Goal: Communication & Community: Participate in discussion

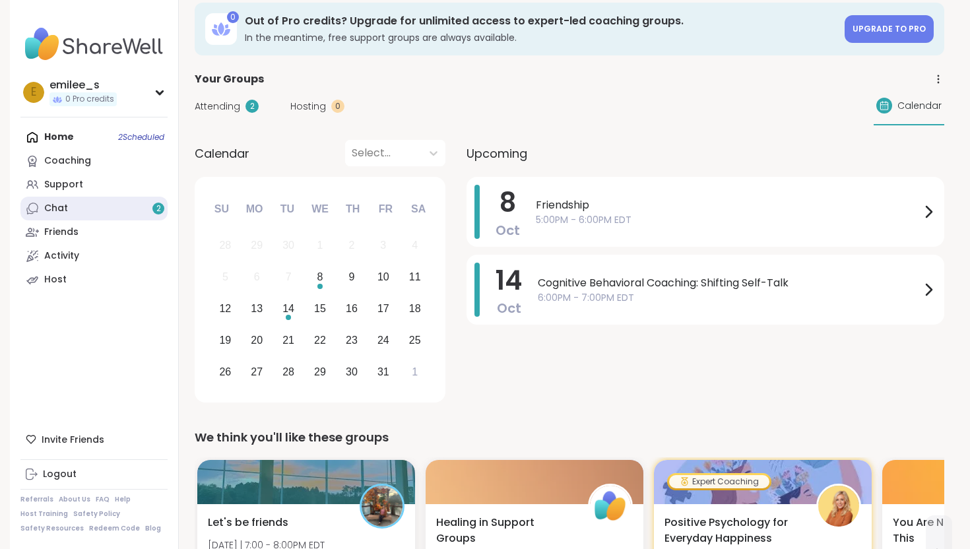
click at [114, 213] on link "Chat 2" at bounding box center [93, 209] width 147 height 24
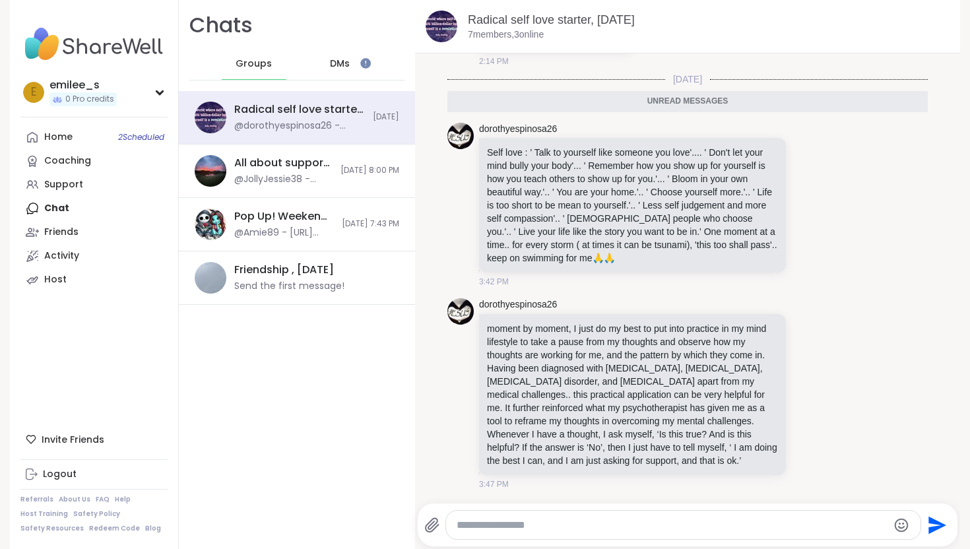
click at [333, 71] on div "DMs" at bounding box center [340, 64] width 65 height 32
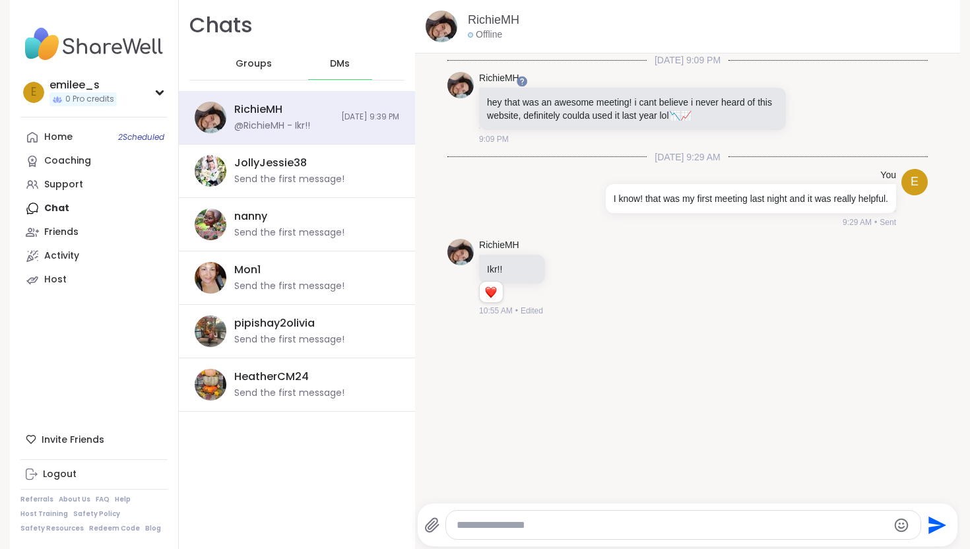
click at [261, 68] on span "Groups" at bounding box center [254, 63] width 36 height 13
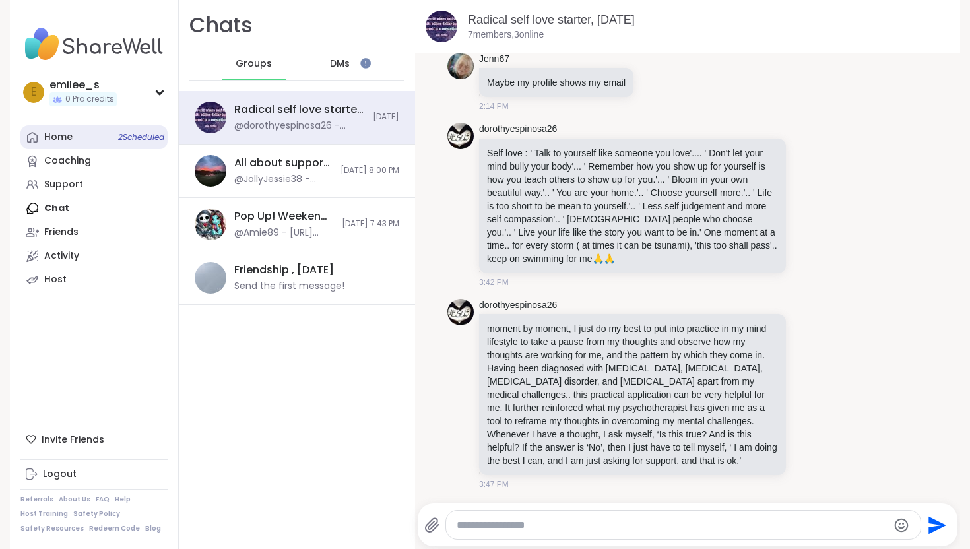
click at [84, 137] on link "Home 2 Scheduled" at bounding box center [93, 137] width 147 height 24
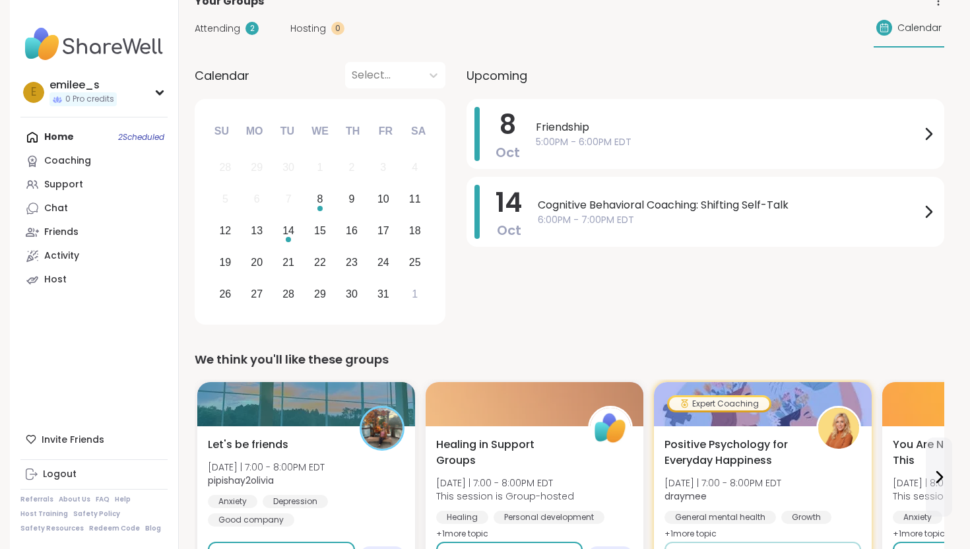
scroll to position [92, 0]
click at [925, 131] on icon at bounding box center [929, 133] width 16 height 16
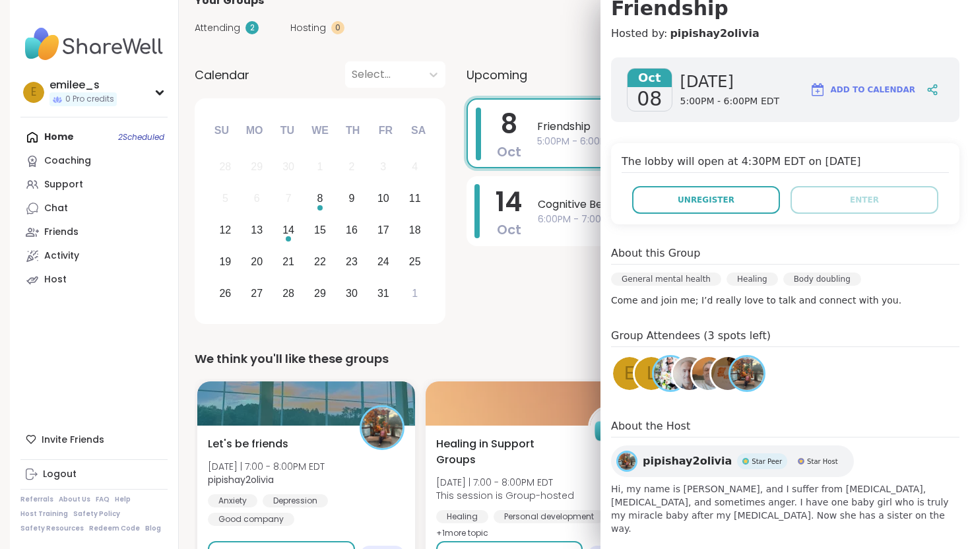
scroll to position [140, 0]
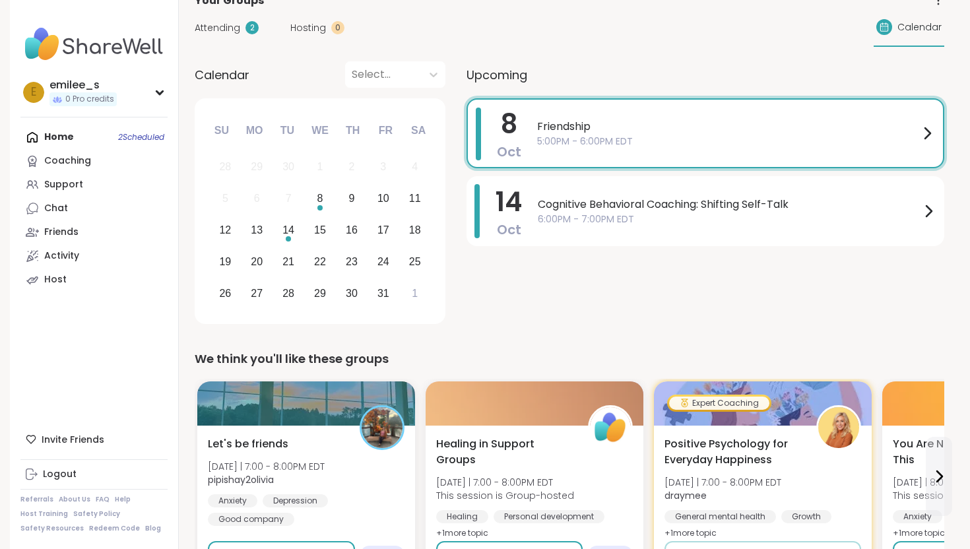
click at [539, 323] on div "[DATE] Friendship 5:00PM - 6:00PM EDT [DATE] Cognitive Behavioral Coaching: Shi…" at bounding box center [706, 213] width 478 height 230
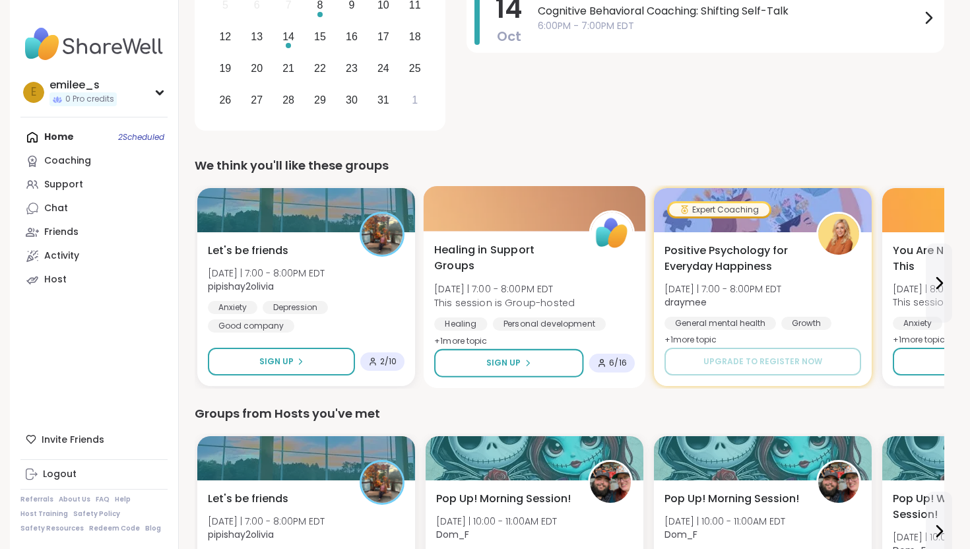
scroll to position [286, 0]
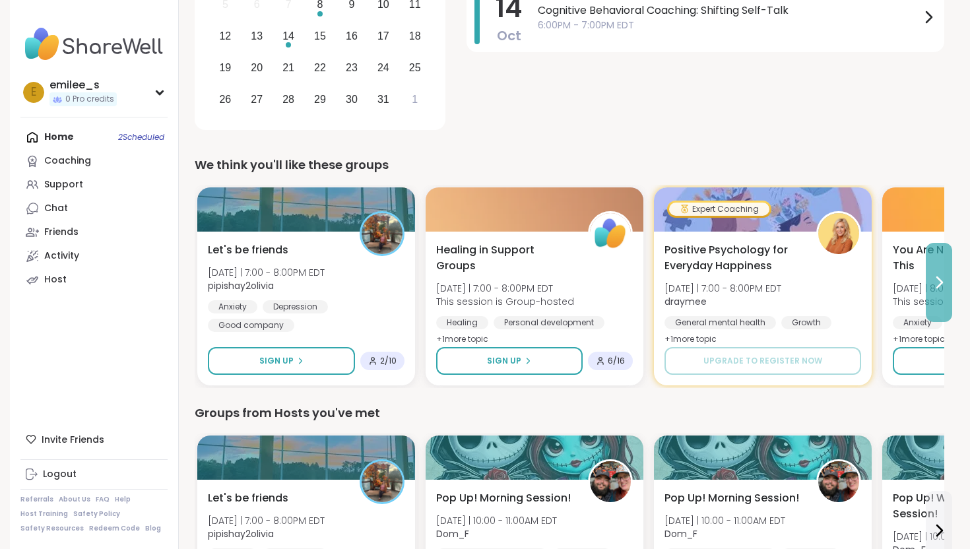
click at [931, 294] on button at bounding box center [939, 282] width 26 height 79
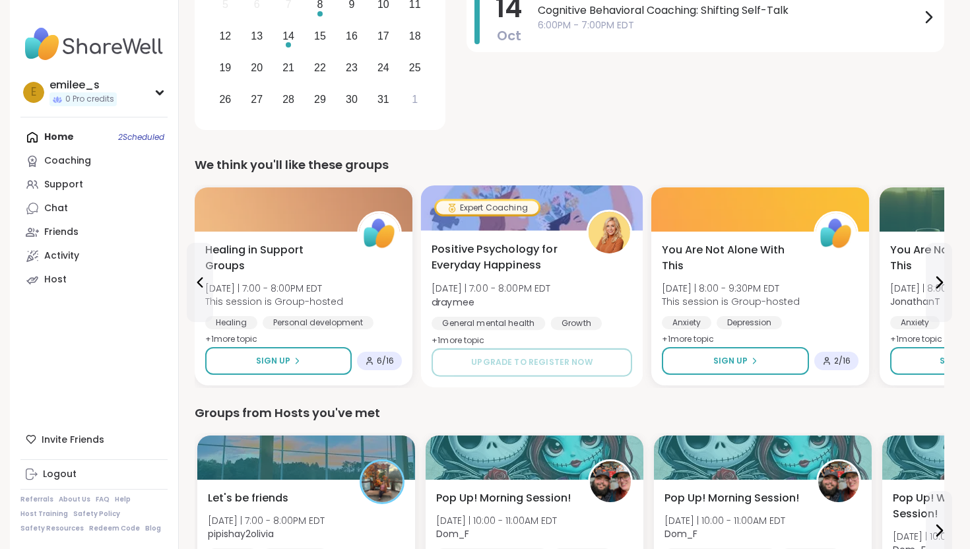
click at [481, 337] on span "+ 1 more topic" at bounding box center [458, 340] width 53 height 11
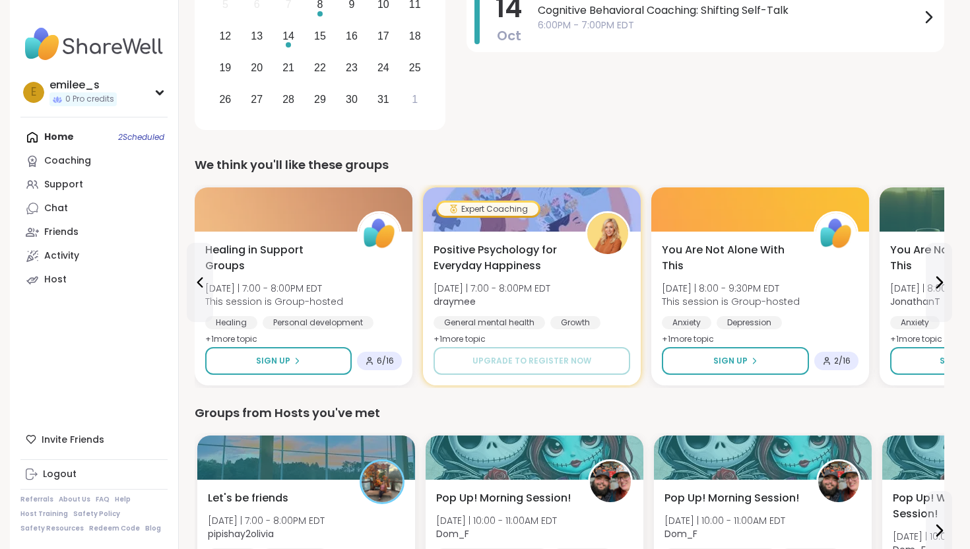
click at [530, 424] on div "Groups from Hosts you've met Let's be friends [DATE] | 7:00 - 8:00PM EDT pipish…" at bounding box center [570, 520] width 750 height 232
click at [946, 281] on icon at bounding box center [939, 283] width 16 height 16
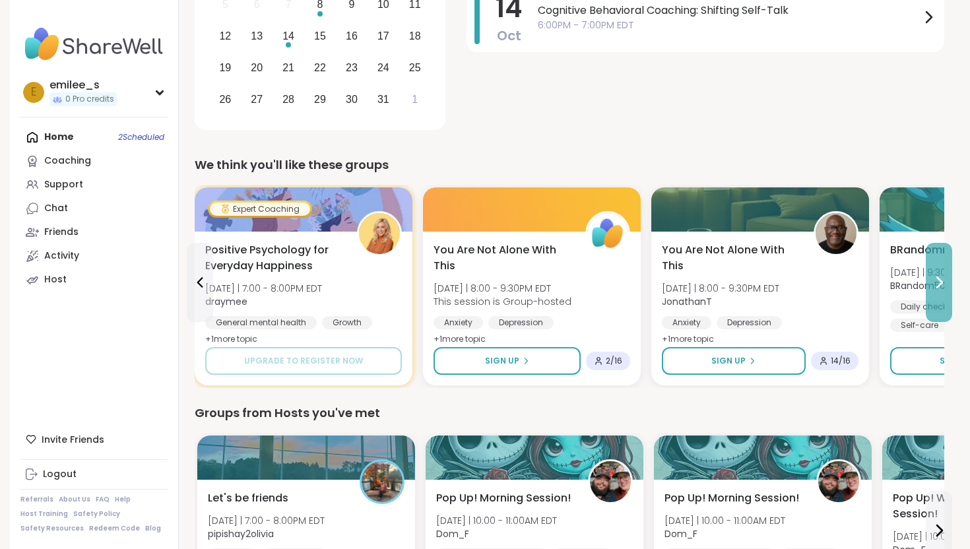
click at [945, 281] on icon at bounding box center [939, 283] width 16 height 16
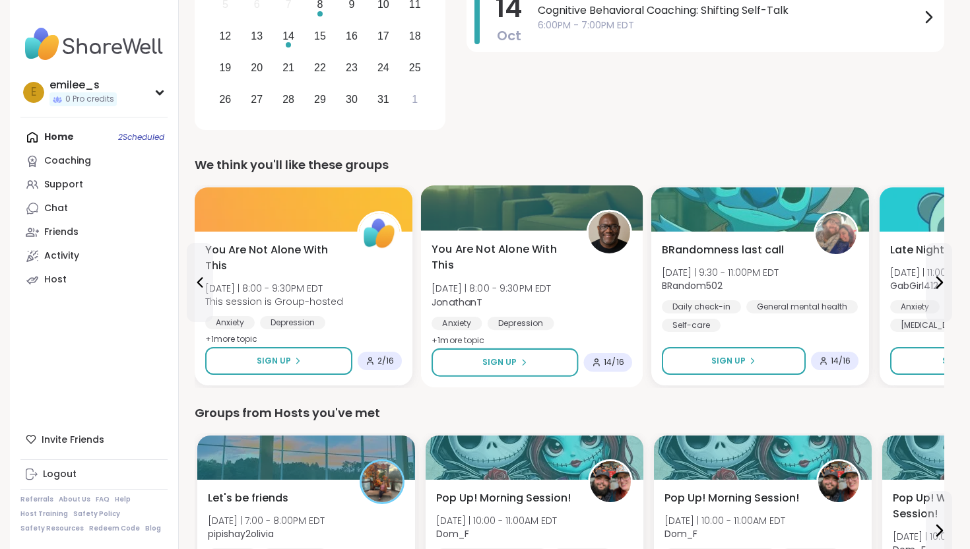
click at [480, 331] on div "Anxiety [MEDICAL_DATA] General mental health" at bounding box center [532, 333] width 201 height 32
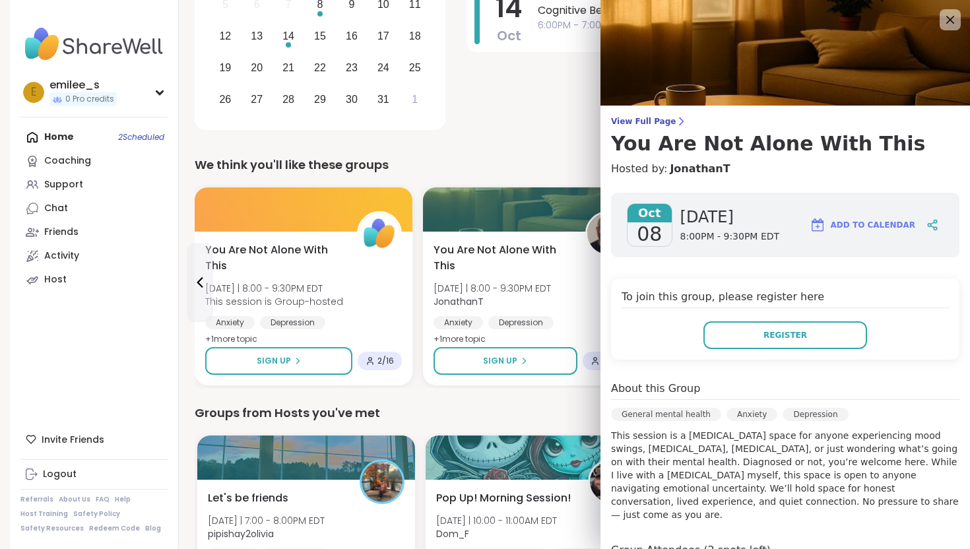
click at [533, 413] on div "Groups from Hosts you've met" at bounding box center [570, 413] width 750 height 18
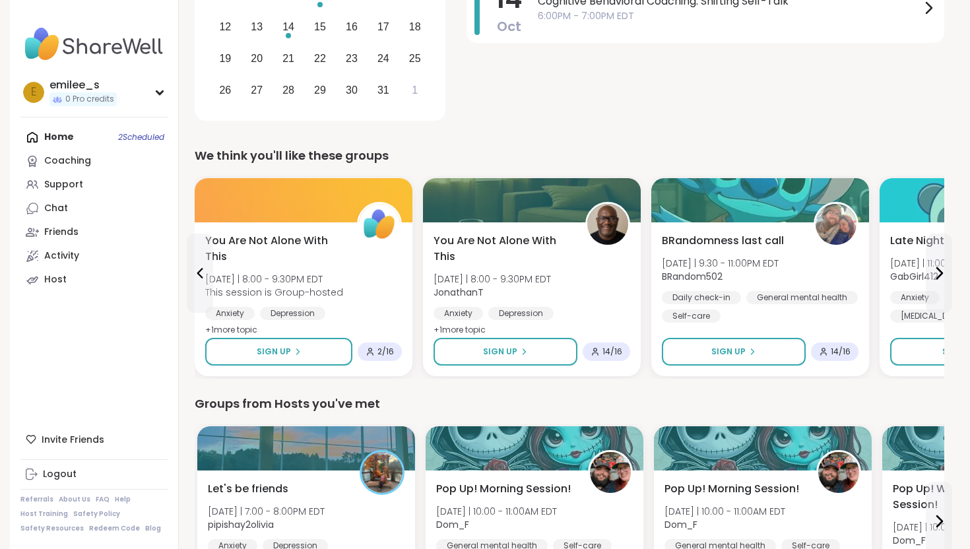
scroll to position [298, 0]
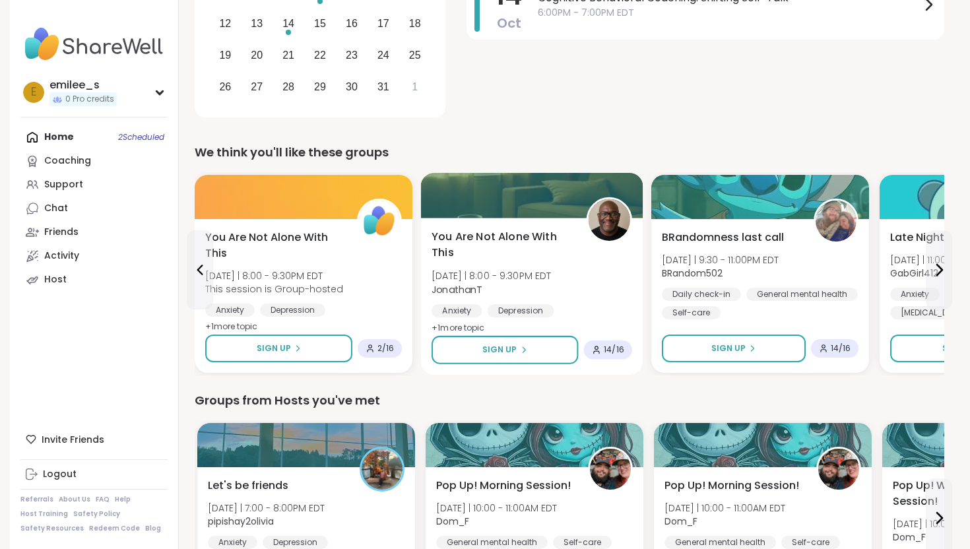
click at [481, 319] on div "Anxiety [MEDICAL_DATA] General mental health" at bounding box center [532, 320] width 201 height 32
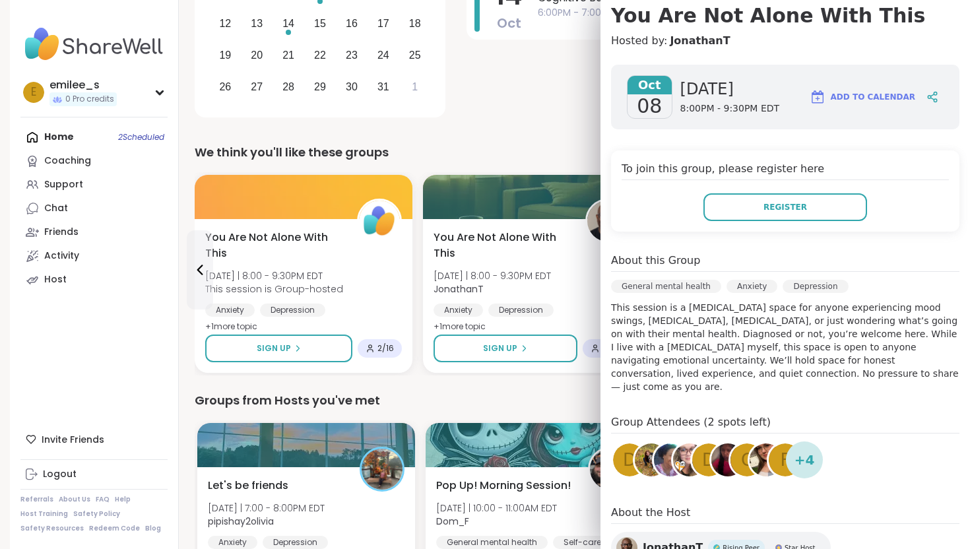
scroll to position [125, 0]
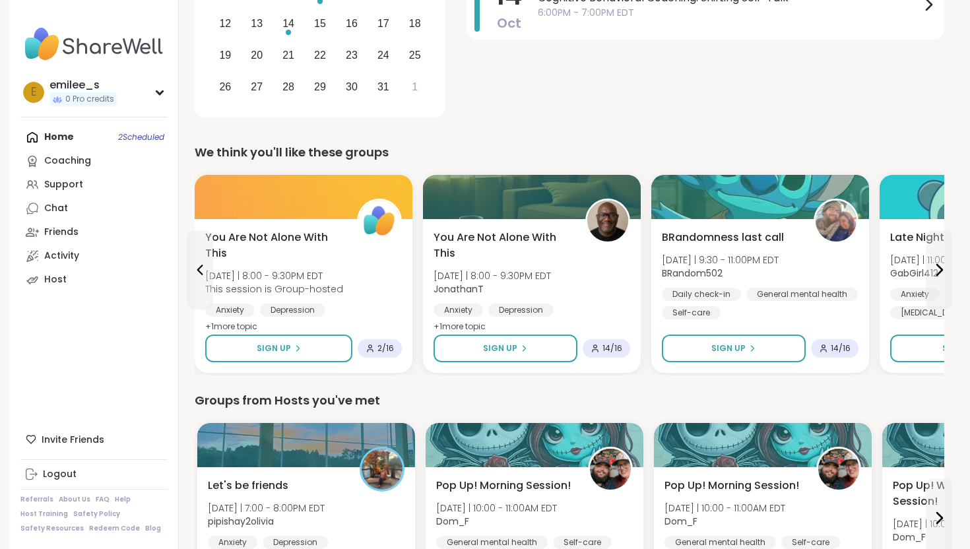
click at [533, 401] on div "Groups from Hosts you've met" at bounding box center [570, 400] width 750 height 18
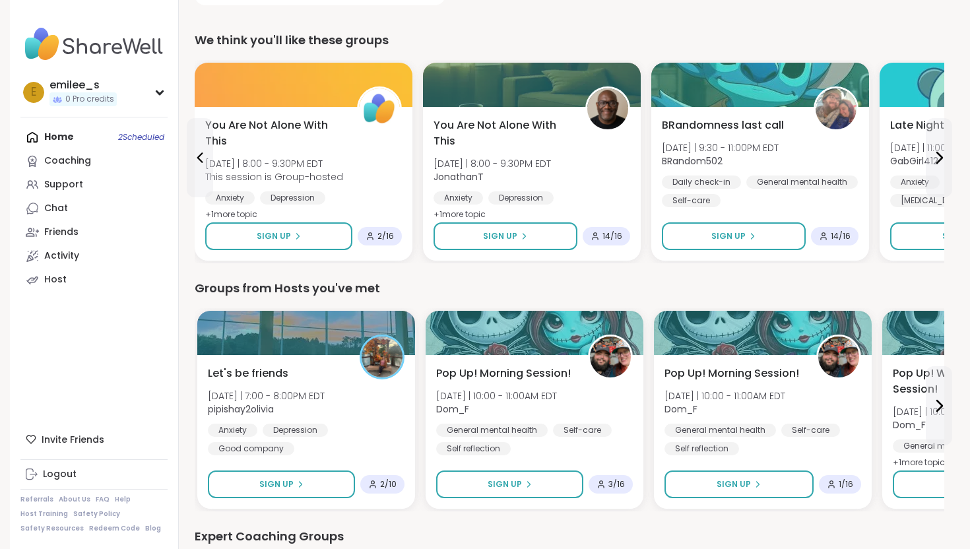
scroll to position [411, 0]
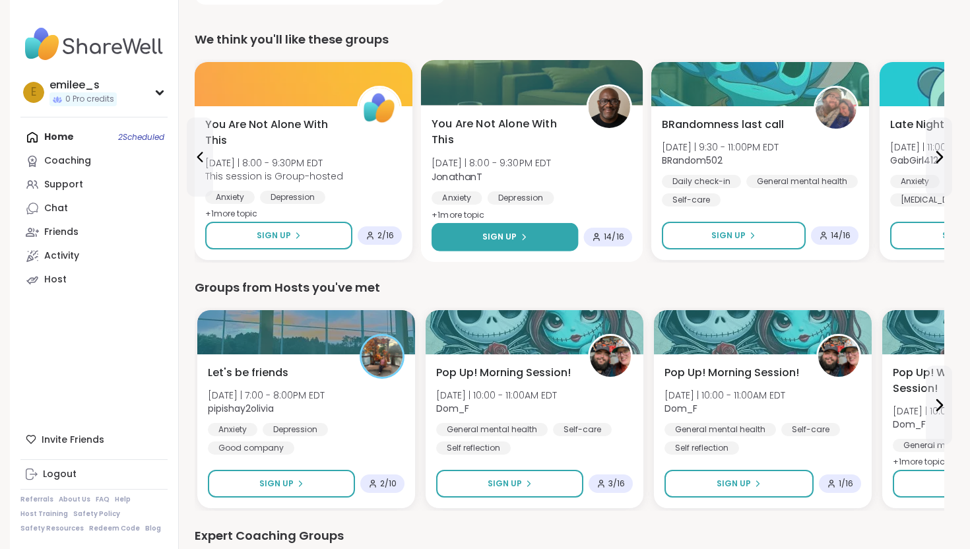
click at [524, 234] on icon at bounding box center [524, 237] width 8 height 8
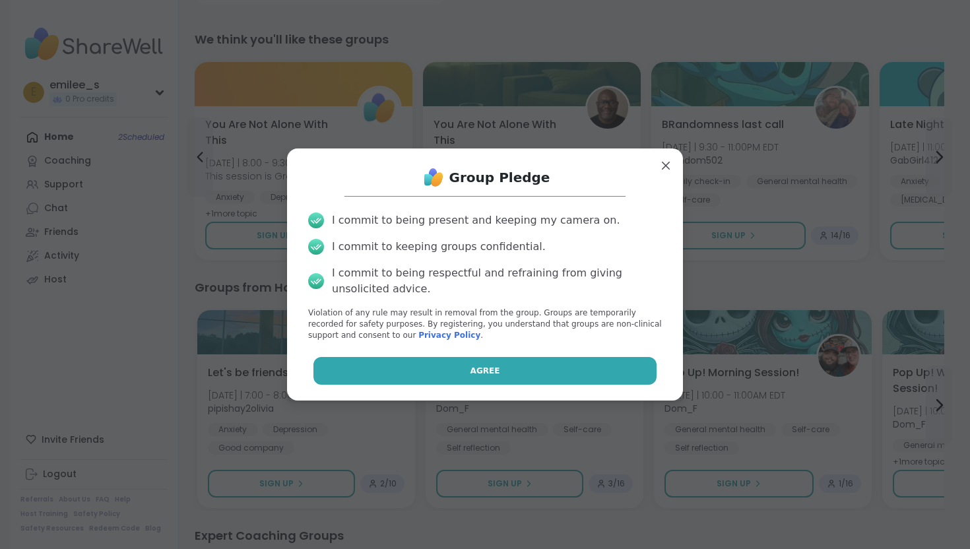
click at [545, 376] on button "Agree" at bounding box center [486, 371] width 344 height 28
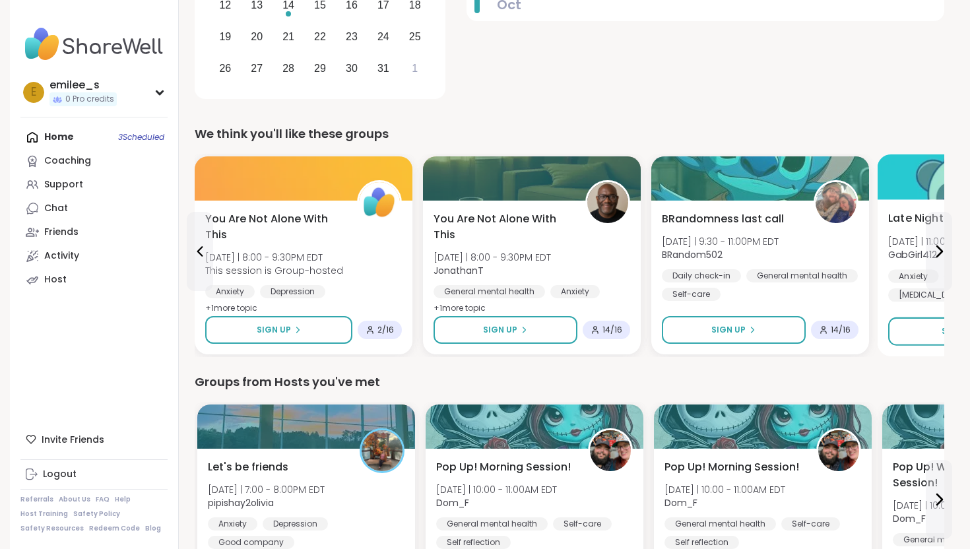
scroll to position [353, 0]
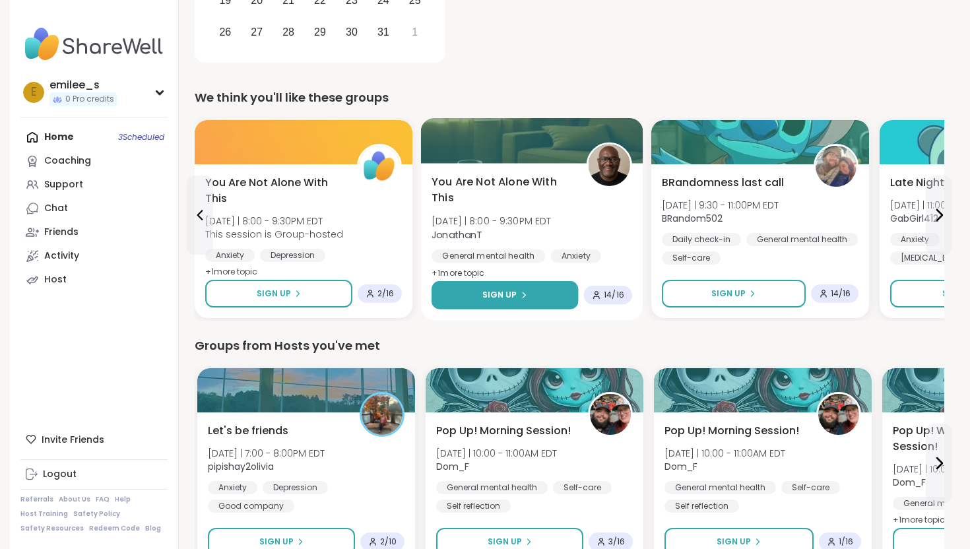
click at [550, 286] on button "Sign Up" at bounding box center [505, 295] width 147 height 28
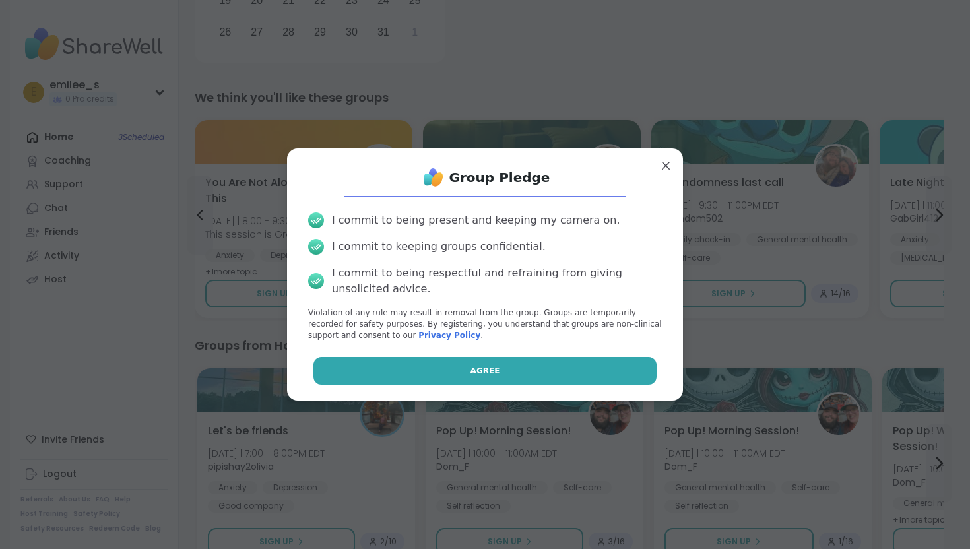
click at [537, 363] on button "Agree" at bounding box center [486, 371] width 344 height 28
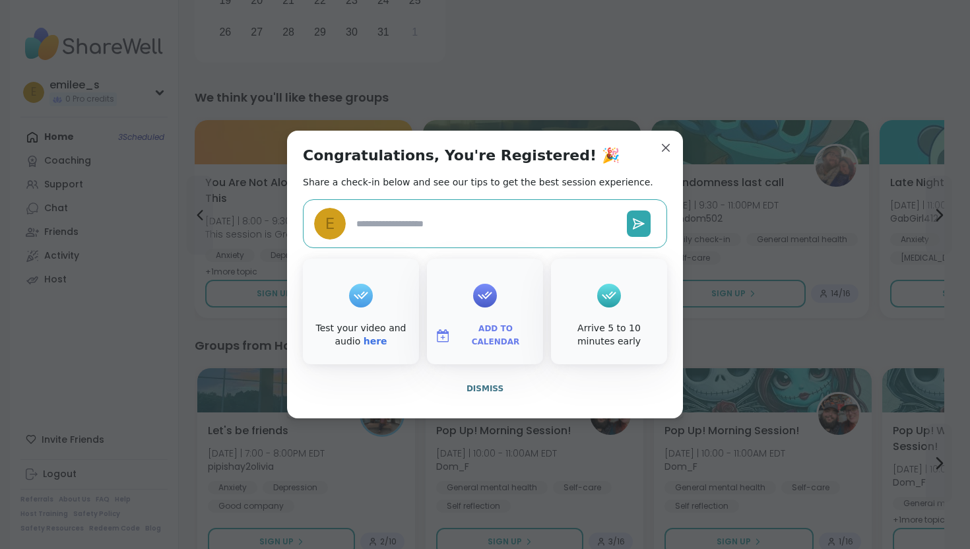
type textarea "*"
click at [510, 386] on button "Dismiss" at bounding box center [485, 389] width 364 height 28
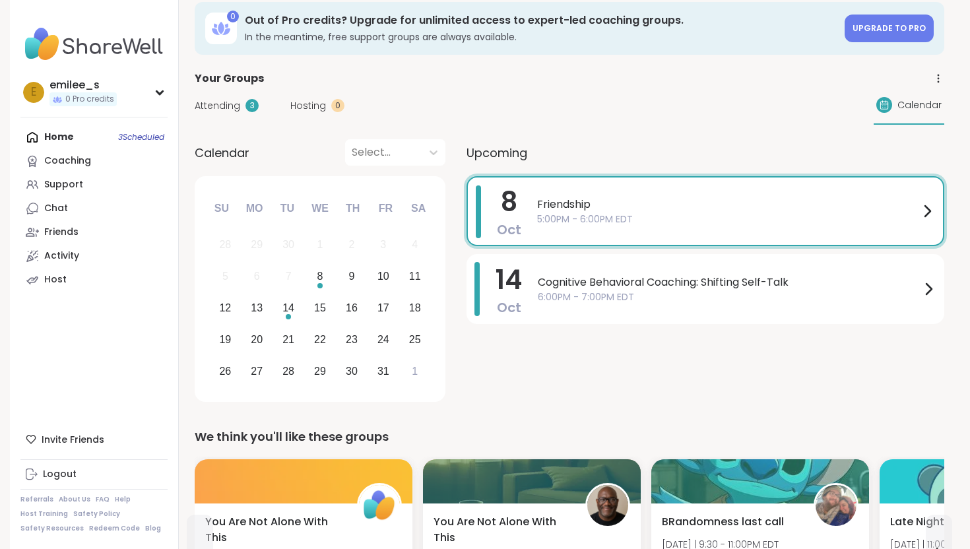
scroll to position [0, 0]
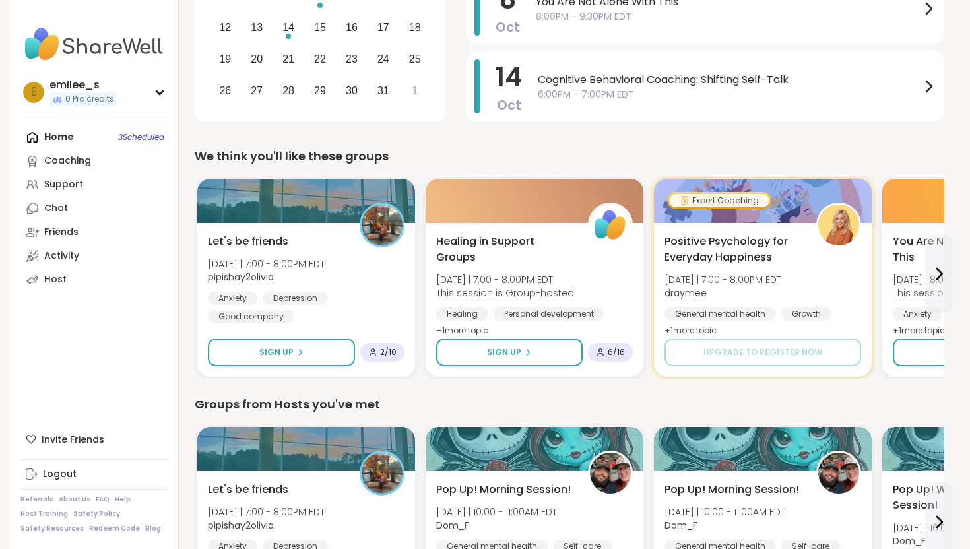
scroll to position [300, 0]
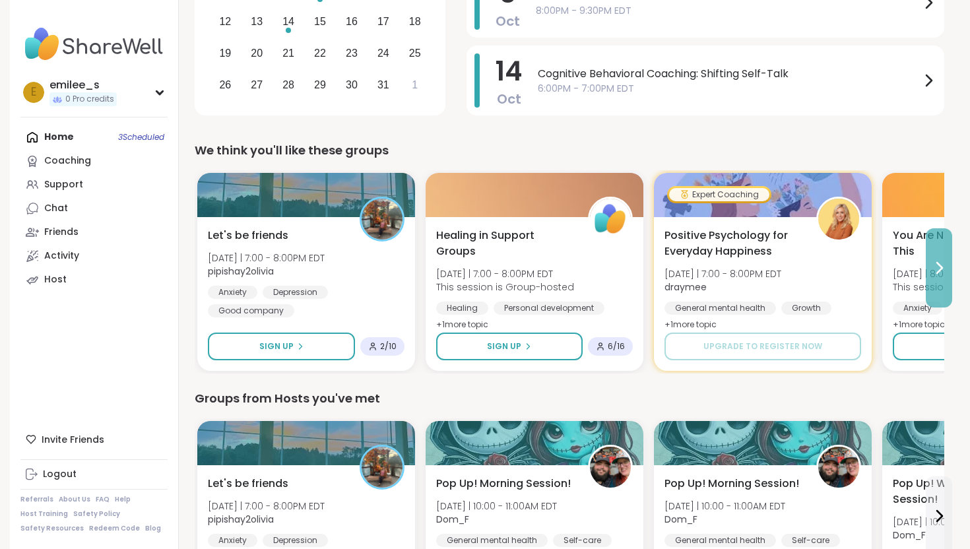
click at [946, 249] on button at bounding box center [939, 267] width 26 height 79
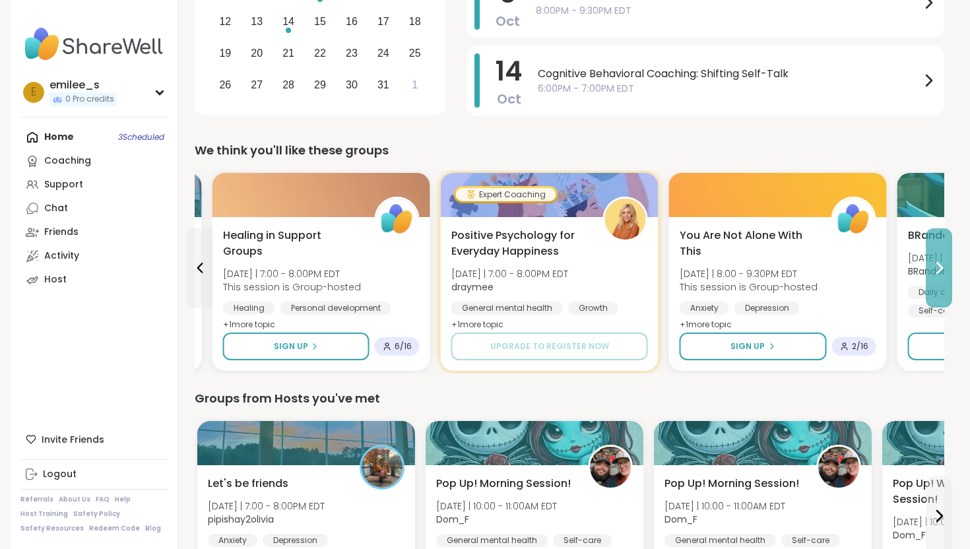
click at [946, 249] on button at bounding box center [939, 267] width 26 height 79
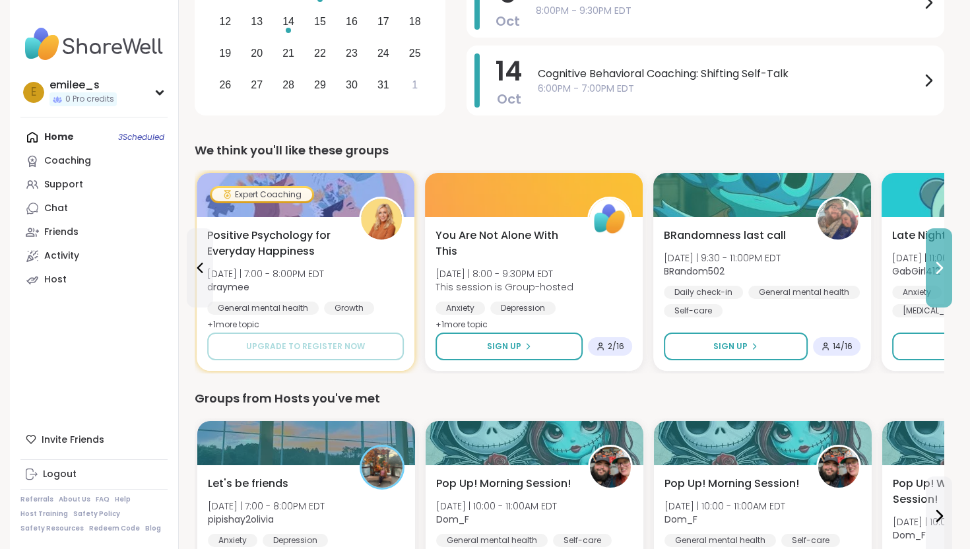
click at [946, 249] on button at bounding box center [939, 267] width 26 height 79
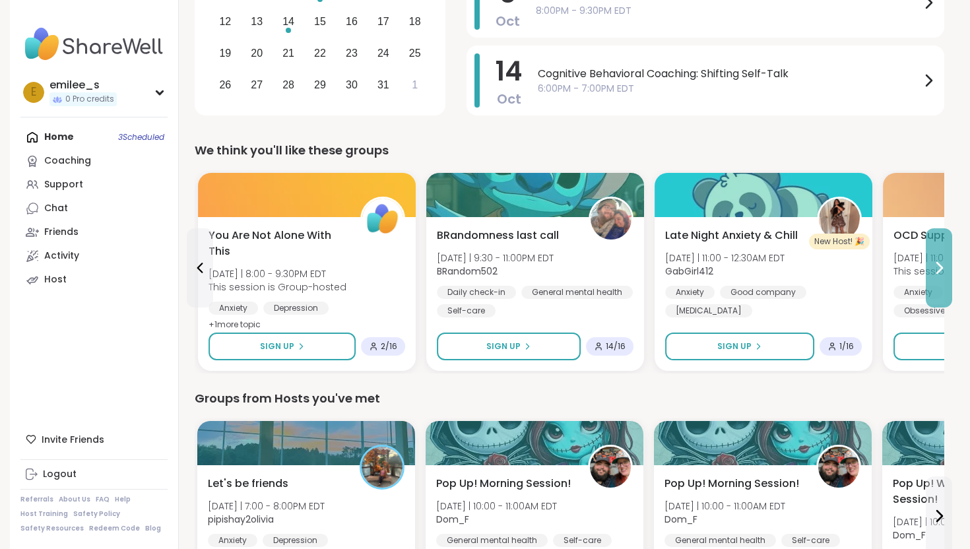
click at [944, 249] on button at bounding box center [939, 267] width 26 height 79
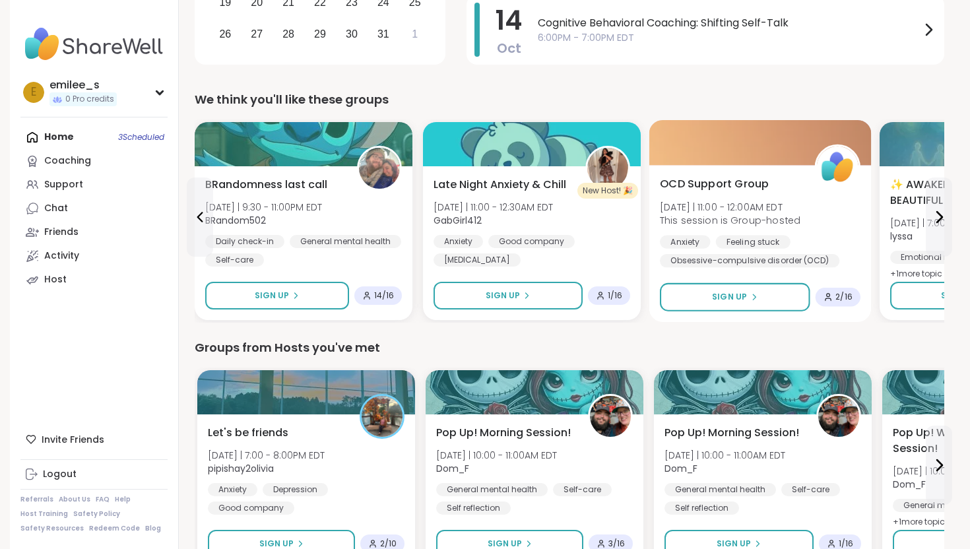
scroll to position [353, 0]
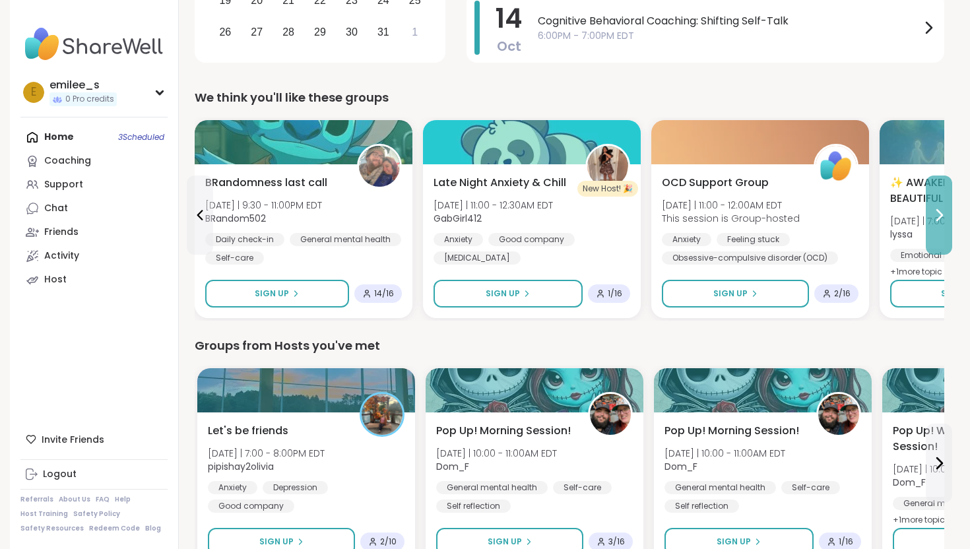
click at [936, 215] on icon at bounding box center [939, 215] width 16 height 16
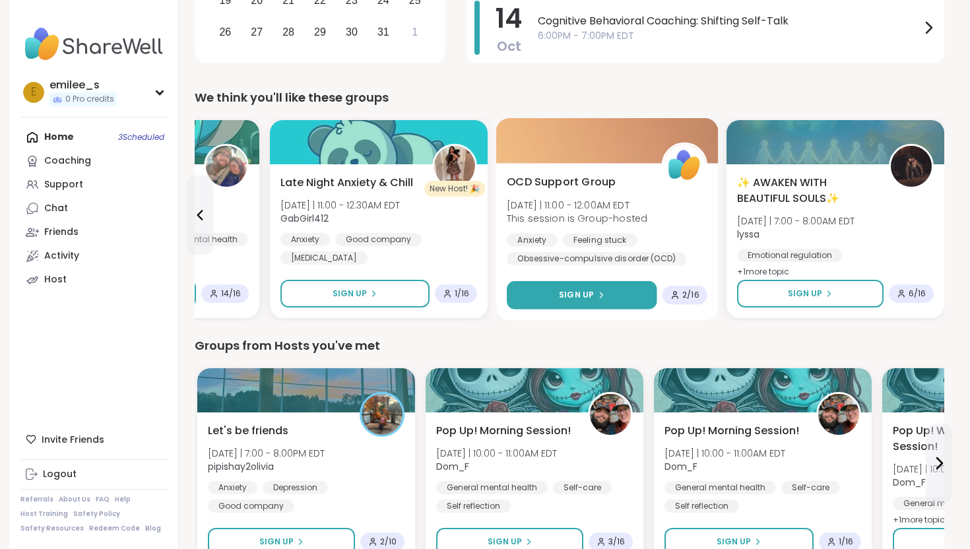
click at [640, 290] on button "Sign Up" at bounding box center [582, 295] width 150 height 28
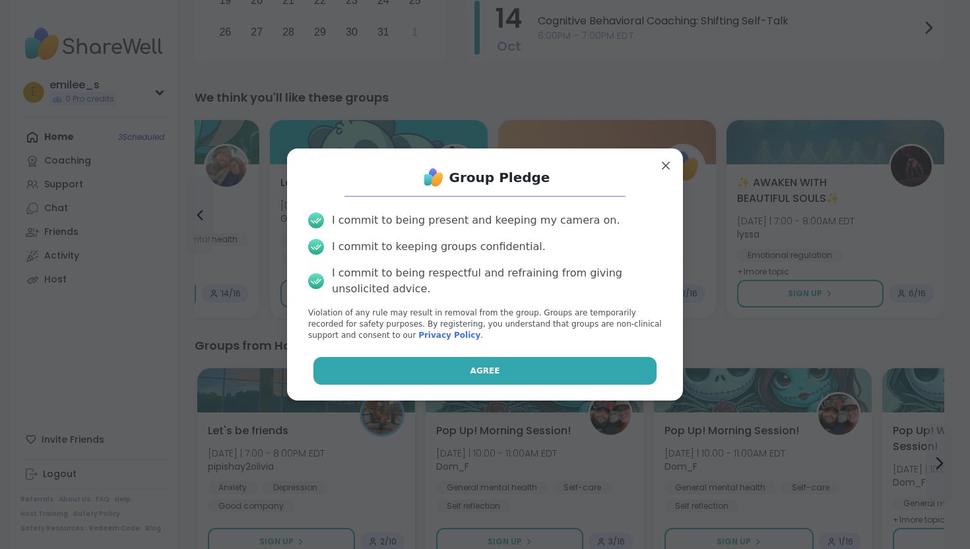
click at [569, 364] on button "Agree" at bounding box center [486, 371] width 344 height 28
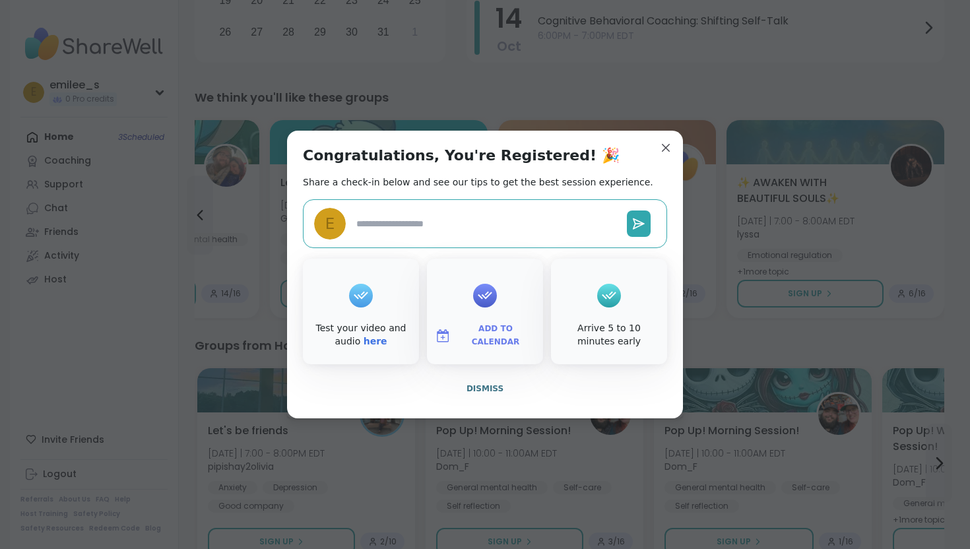
type textarea "*"
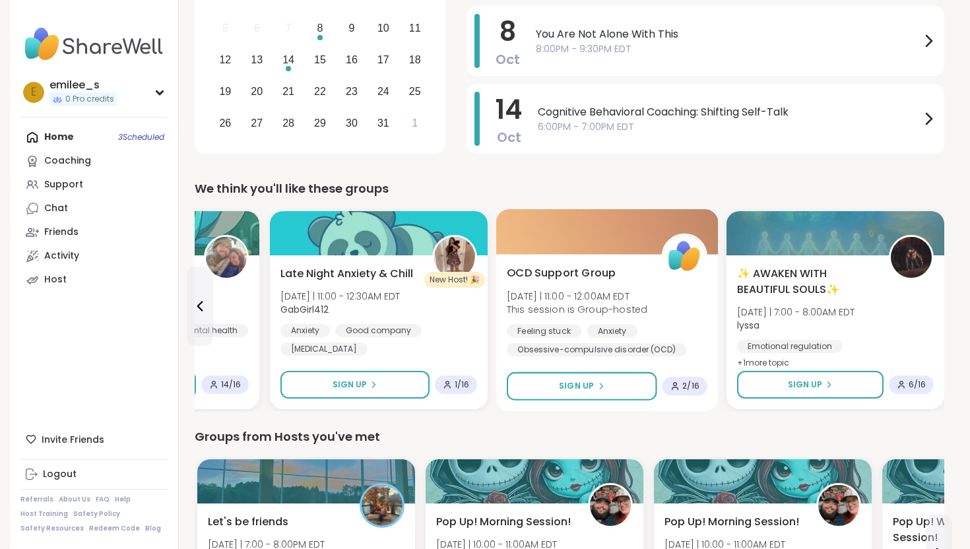
scroll to position [0, 0]
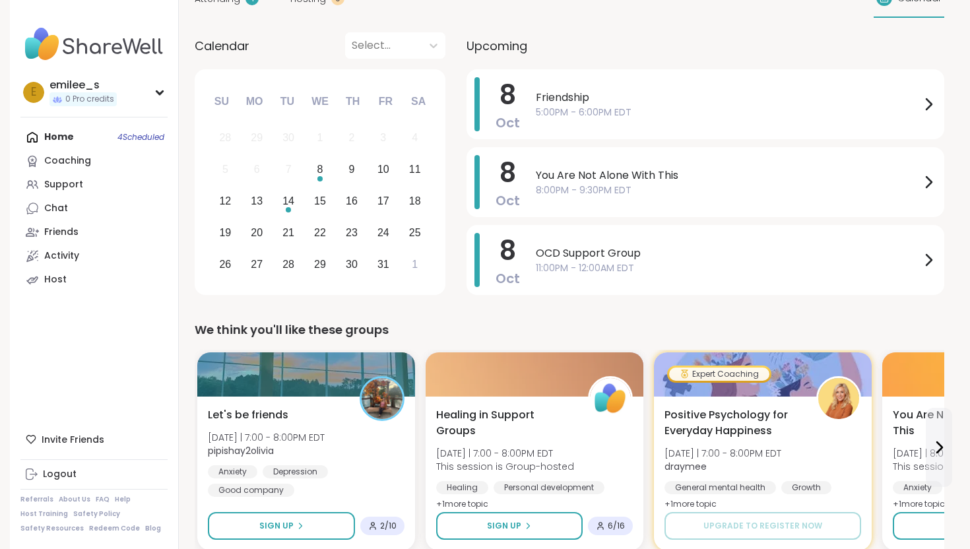
scroll to position [124, 0]
